Goal: Task Accomplishment & Management: Manage account settings

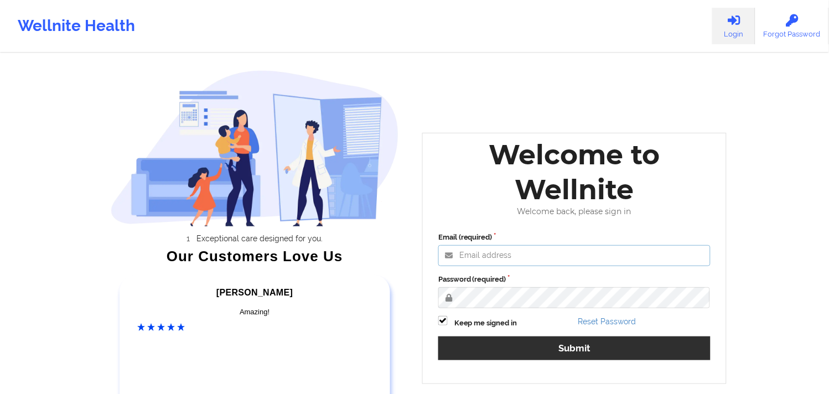
type input "[EMAIL_ADDRESS][DOMAIN_NAME]"
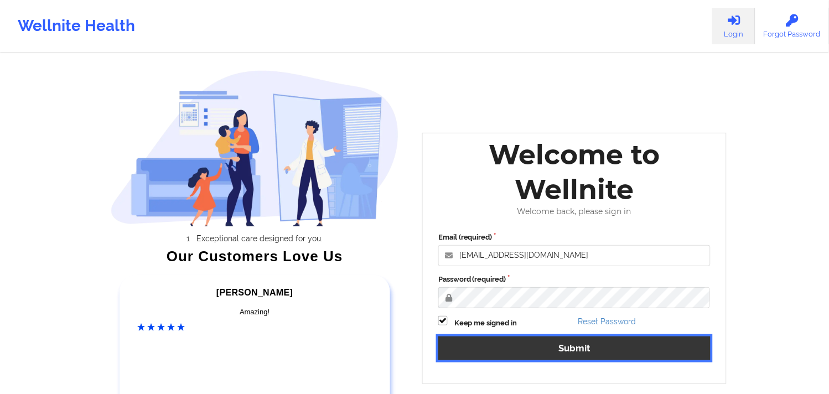
click at [461, 340] on button "Submit" at bounding box center [574, 349] width 272 height 24
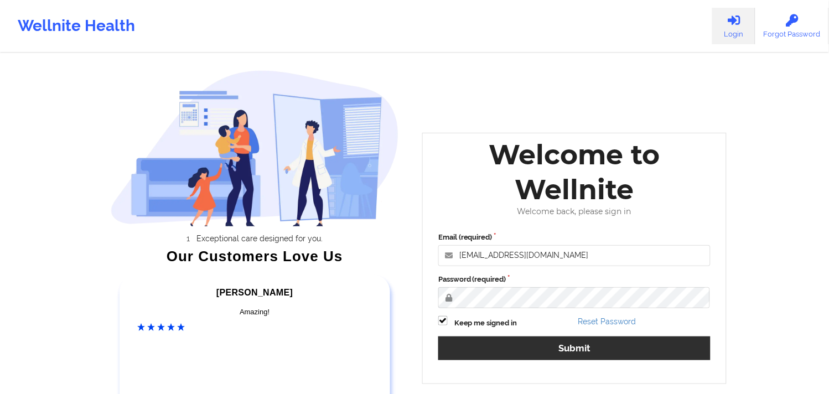
click at [461, 340] on div "Welcome to Wellnite Welcome back, please sign in Email (required) [EMAIL_ADDRES…" at bounding box center [574, 258] width 305 height 251
